Goal: Register for event/course

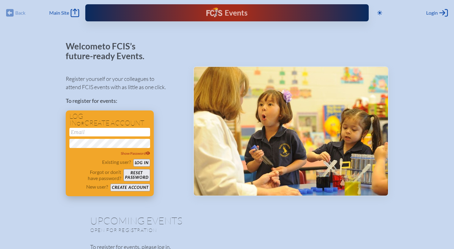
click at [107, 130] on input "email" at bounding box center [109, 132] width 81 height 9
type input "[EMAIL_ADDRESS][DOMAIN_NAME]"
click at [142, 160] on button "Log in" at bounding box center [141, 163] width 17 height 8
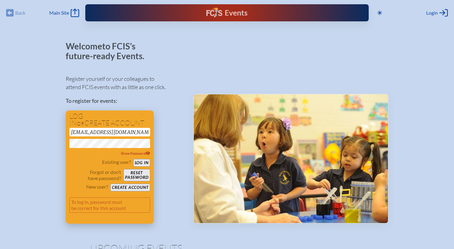
click at [145, 164] on button "Log in" at bounding box center [141, 163] width 17 height 8
click at [136, 152] on span "Show Password" at bounding box center [135, 153] width 29 height 5
click at [142, 159] on div "Existing user? Log in" at bounding box center [109, 163] width 81 height 8
click at [141, 161] on button "Log in" at bounding box center [141, 163] width 17 height 8
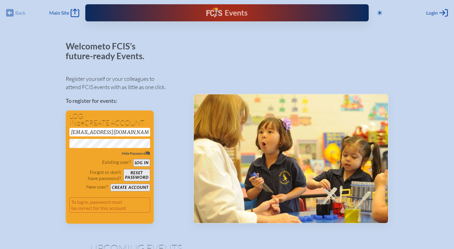
click at [133, 159] on button "Log in" at bounding box center [141, 163] width 17 height 8
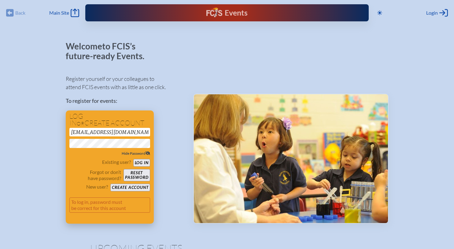
click at [87, 166] on div "Existing user? Log in" at bounding box center [109, 163] width 81 height 8
click at [142, 172] on button "Reset password" at bounding box center [136, 175] width 26 height 12
click at [139, 175] on button "Reset password" at bounding box center [136, 175] width 26 height 12
click at [68, 12] on span "Main Site" at bounding box center [59, 13] width 20 height 6
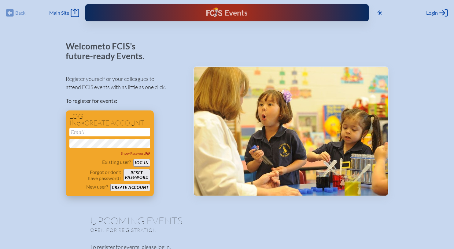
click at [142, 172] on button "Reset password" at bounding box center [136, 175] width 26 height 12
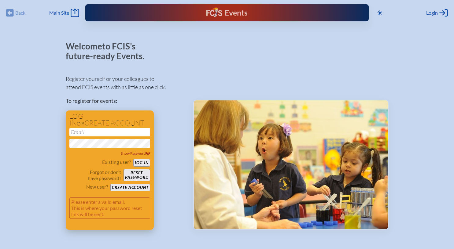
click at [97, 134] on input "email" at bounding box center [109, 132] width 81 height 9
type input "[EMAIL_ADDRESS][DOMAIN_NAME]"
click at [133, 159] on button "Log in" at bounding box center [141, 163] width 17 height 8
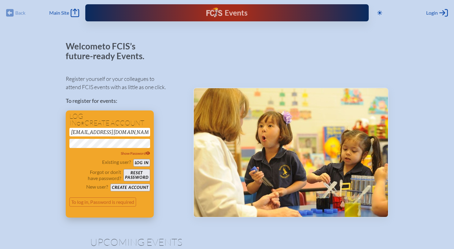
click at [138, 173] on button "Reset password" at bounding box center [136, 175] width 26 height 12
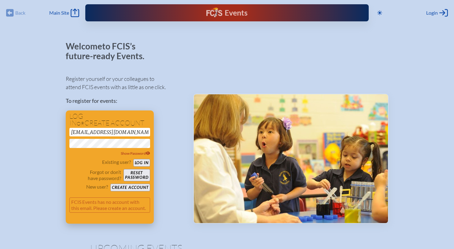
click at [134, 185] on button "Create account" at bounding box center [129, 188] width 39 height 8
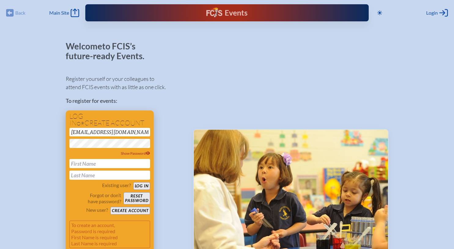
click at [75, 167] on input "text" at bounding box center [109, 163] width 81 height 9
type input "Suzanne"
type input "Gottlieb Calleja"
click at [140, 185] on button "Log in" at bounding box center [141, 186] width 17 height 8
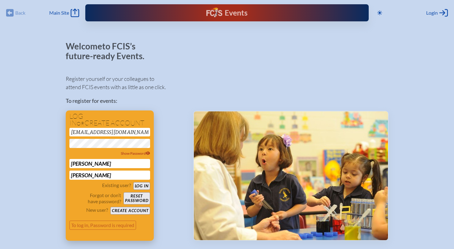
click at [134, 210] on button "Create account" at bounding box center [129, 211] width 39 height 8
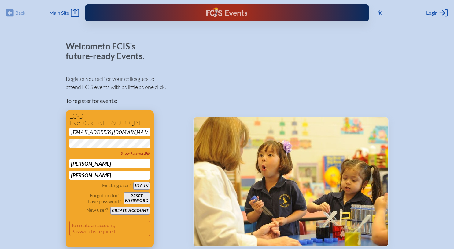
click at [132, 210] on button "Create account" at bounding box center [129, 211] width 39 height 8
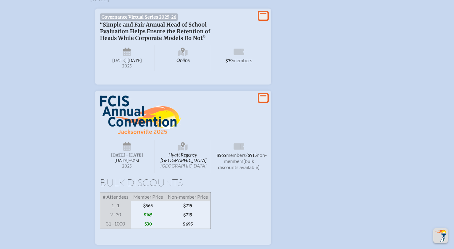
scroll to position [581, 0]
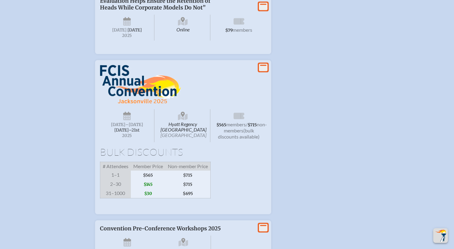
click at [128, 120] on icon at bounding box center [127, 118] width 8 height 6
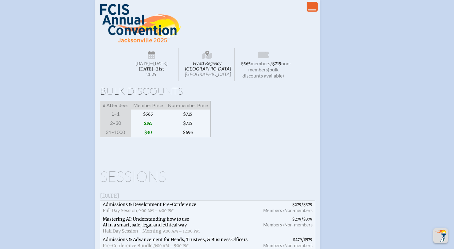
scroll to position [672, 0]
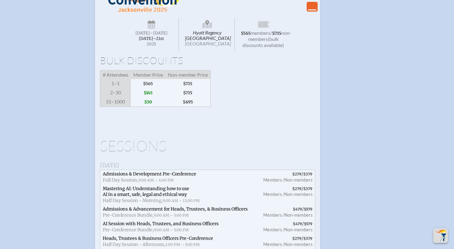
click at [139, 153] on h1 "Sessions" at bounding box center [207, 146] width 215 height 15
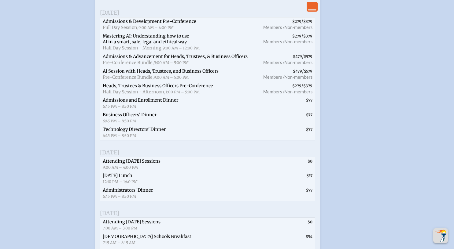
scroll to position [856, 0]
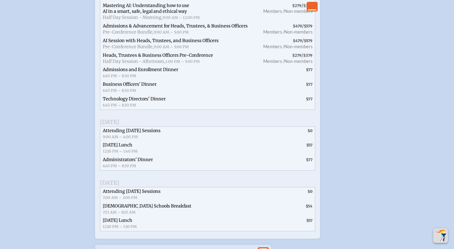
click at [135, 134] on span "Attending [DATE] Sessions" at bounding box center [132, 131] width 58 height 6
click at [136, 134] on span "Attending [DATE] Sessions" at bounding box center [132, 131] width 58 height 6
click at [137, 134] on span "Attending [DATE] Sessions" at bounding box center [132, 131] width 58 height 6
click at [138, 134] on span "Attending [DATE] Sessions" at bounding box center [132, 131] width 58 height 6
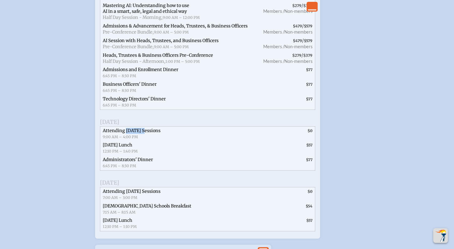
click at [137, 134] on span "Attending [DATE] Sessions" at bounding box center [132, 131] width 58 height 6
click at [136, 134] on span "Attending [DATE] Sessions" at bounding box center [132, 131] width 58 height 6
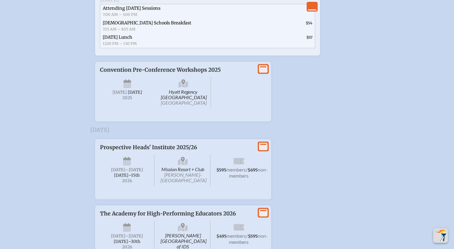
scroll to position [1009, 0]
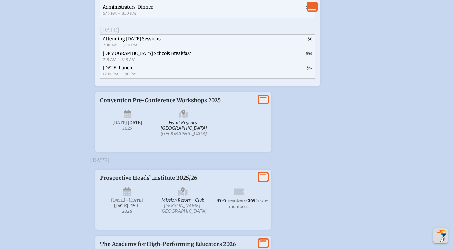
click at [128, 126] on span "[DATE]" at bounding box center [135, 122] width 14 height 5
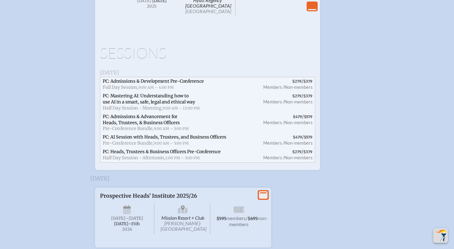
scroll to position [1100, 0]
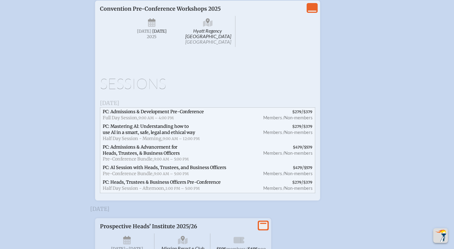
click at [312, 12] on icon "View Less" at bounding box center [312, 8] width 9 height 9
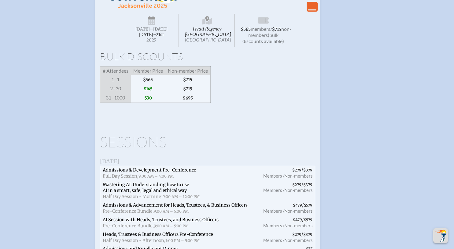
scroll to position [646, 0]
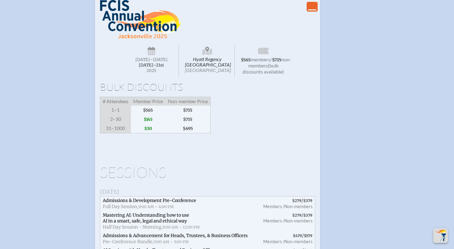
click at [151, 54] on icon at bounding box center [152, 52] width 8 height 10
click at [151, 55] on icon at bounding box center [152, 52] width 8 height 10
click at [148, 73] on span "2025" at bounding box center [151, 70] width 45 height 5
click at [145, 68] on span "[DATE]–⁠21st" at bounding box center [151, 65] width 25 height 5
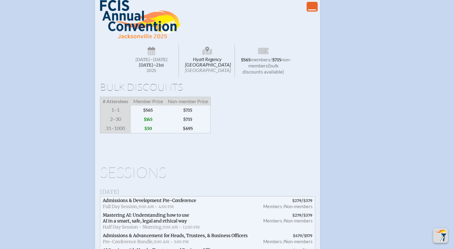
click at [146, 66] on span "[DATE]–⁠21st" at bounding box center [151, 65] width 25 height 5
click at [148, 68] on span "[DATE]–⁠21st" at bounding box center [151, 65] width 25 height 5
click at [147, 68] on span "[DATE]–⁠21st" at bounding box center [151, 65] width 25 height 5
click at [146, 68] on span "[DATE]–⁠21st" at bounding box center [151, 65] width 25 height 5
click at [148, 72] on span "2025" at bounding box center [151, 70] width 45 height 5
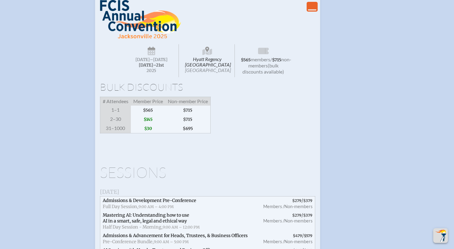
click at [149, 71] on span "2025" at bounding box center [151, 70] width 45 height 5
drag, startPoint x: 148, startPoint y: 69, endPoint x: 148, endPoint y: 62, distance: 6.7
click at [148, 68] on span "[DATE]–⁠21st" at bounding box center [151, 65] width 25 height 5
drag, startPoint x: 153, startPoint y: 58, endPoint x: 152, endPoint y: 54, distance: 4.4
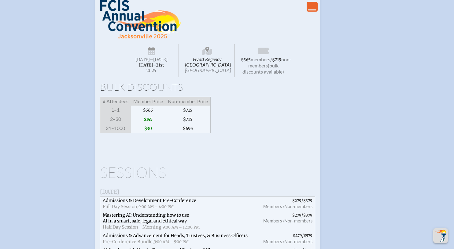
click at [152, 57] on icon at bounding box center [152, 52] width 8 height 10
click at [152, 55] on icon at bounding box center [152, 52] width 8 height 10
click at [153, 50] on icon at bounding box center [152, 48] width 8 height 3
click at [153, 53] on g at bounding box center [152, 51] width 8 height 9
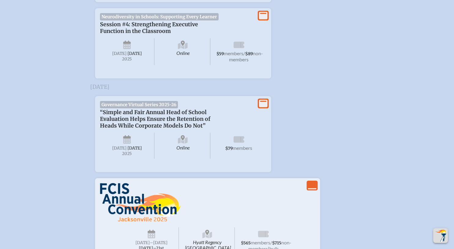
scroll to position [432, 0]
